Goal: Transaction & Acquisition: Subscribe to service/newsletter

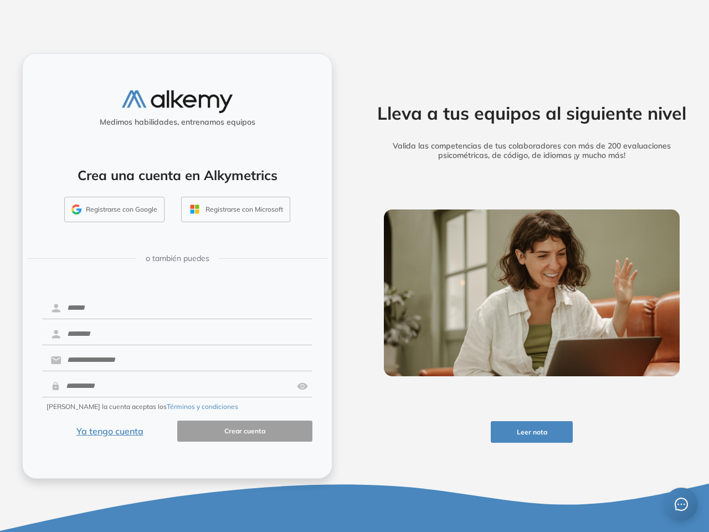
click at [355, 266] on div "Lleva a tus equipos al siguiente nivel Valida las competencias de tus colaborad…" at bounding box center [532, 266] width 355 height 532
click at [532, 432] on button "Leer nota" at bounding box center [532, 432] width 83 height 22
click at [115, 209] on button "Registrarse con Google" at bounding box center [114, 209] width 100 height 25
click at [235, 209] on button "Registrarse con Microsoft" at bounding box center [235, 209] width 109 height 25
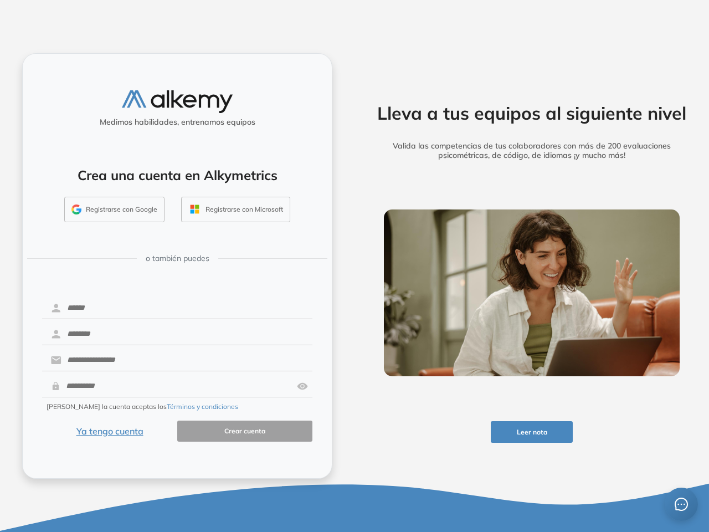
click at [303, 386] on img at bounding box center [302, 386] width 11 height 21
click at [176, 407] on button "Términos y condiciones" at bounding box center [202, 407] width 71 height 10
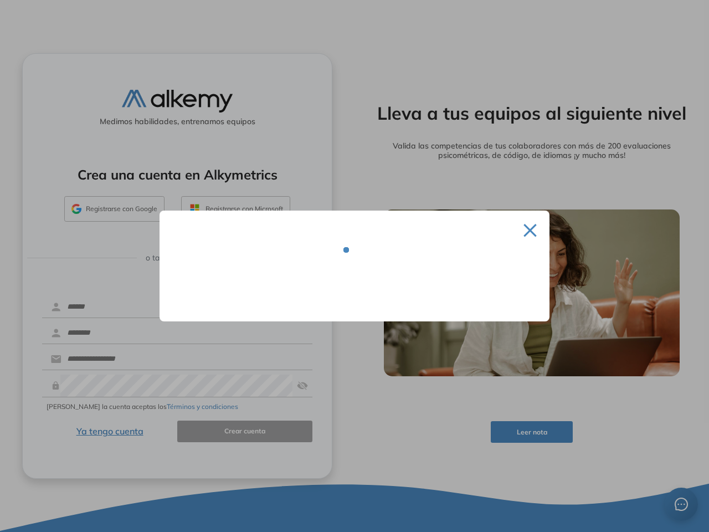
click at [110, 431] on div at bounding box center [354, 266] width 709 height 532
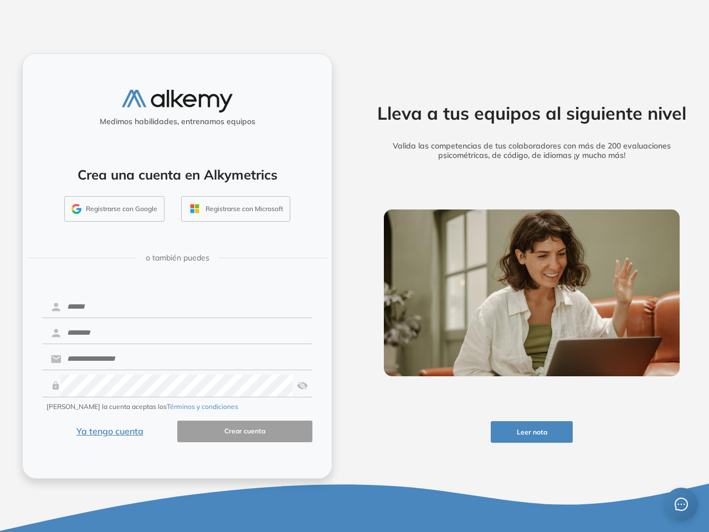
click at [681, 504] on icon "message" at bounding box center [681, 504] width 13 height 13
